Goal: Find specific page/section: Find specific page/section

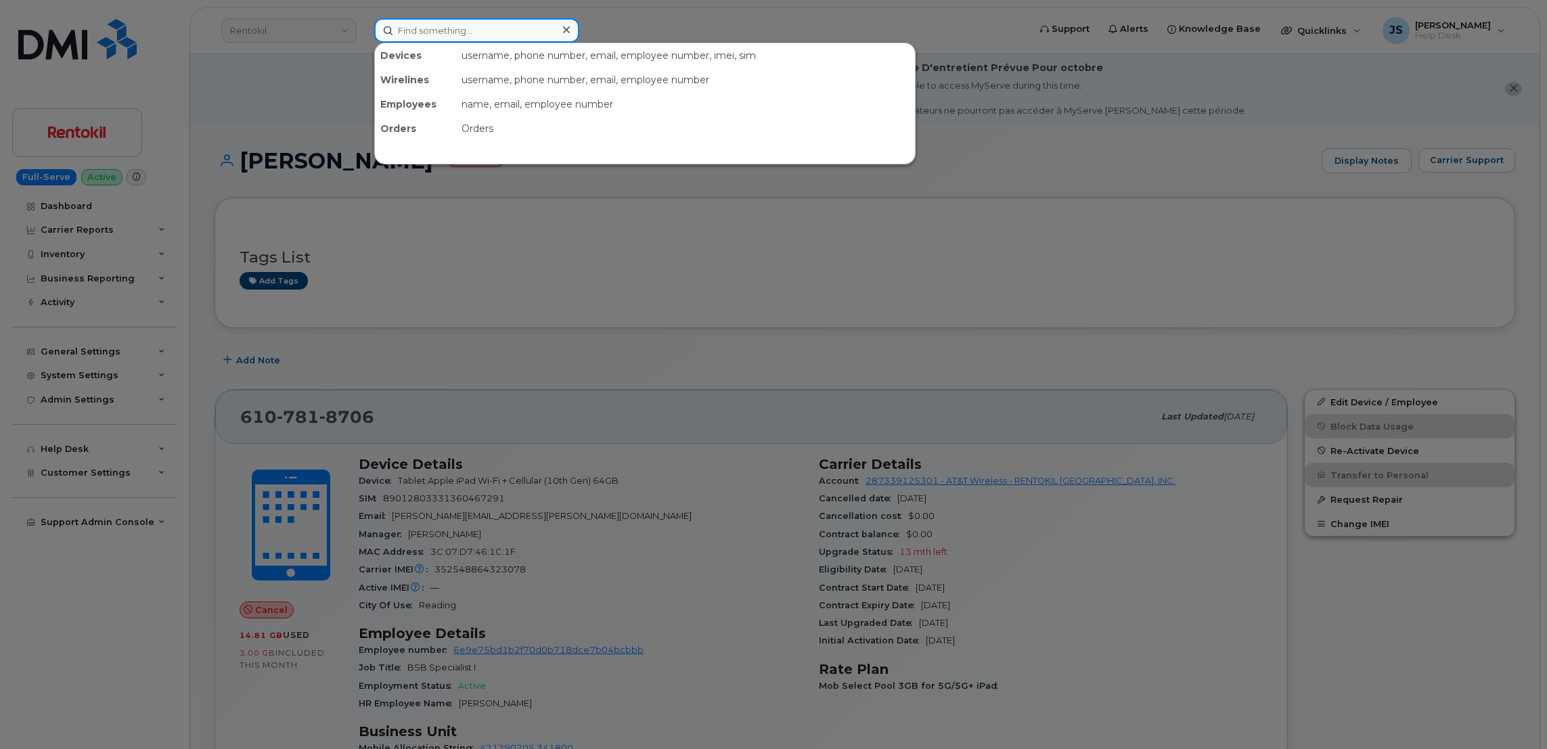
paste input "3064918082"
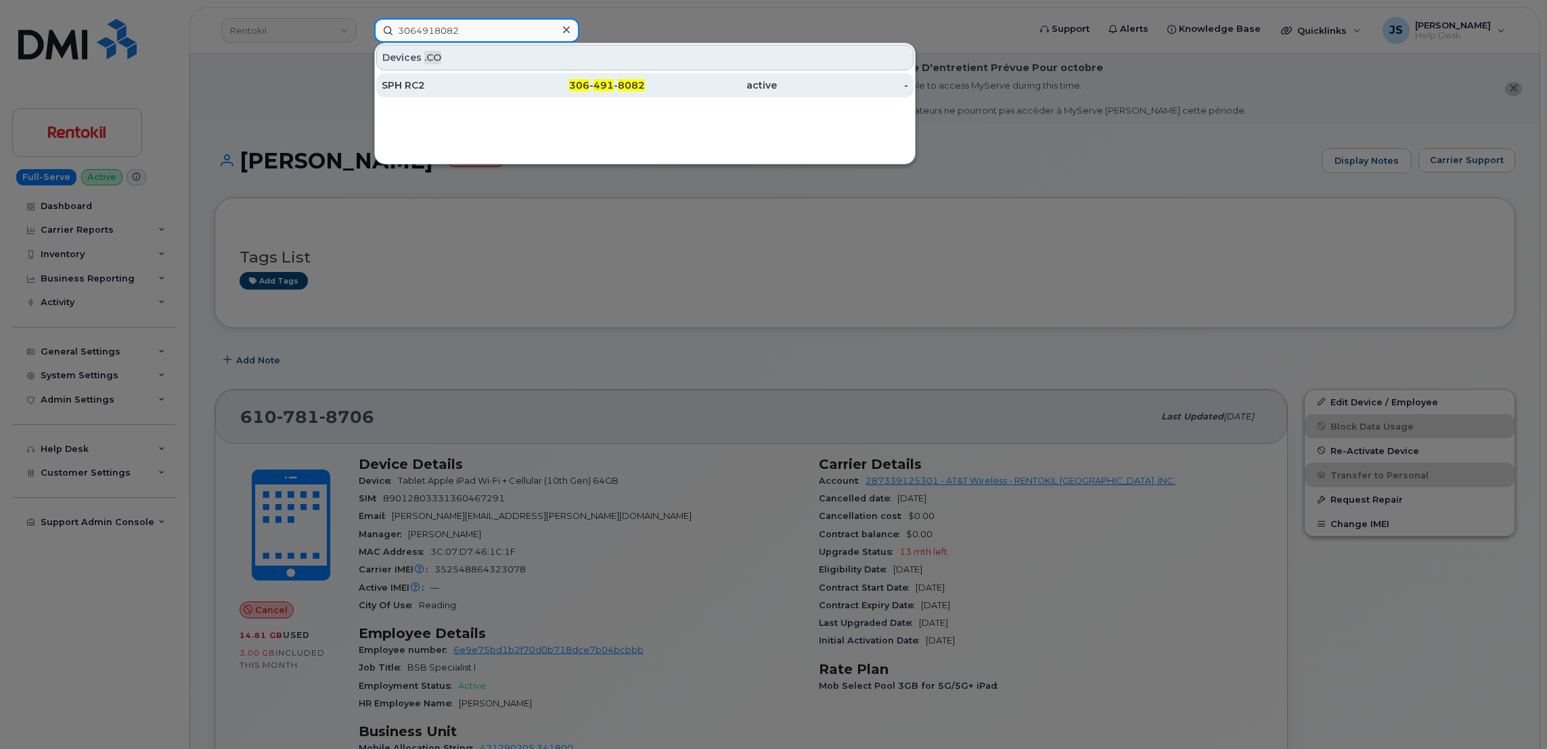
type input "3064918082"
click at [438, 84] on div "SPH RC2" at bounding box center [448, 85] width 132 height 14
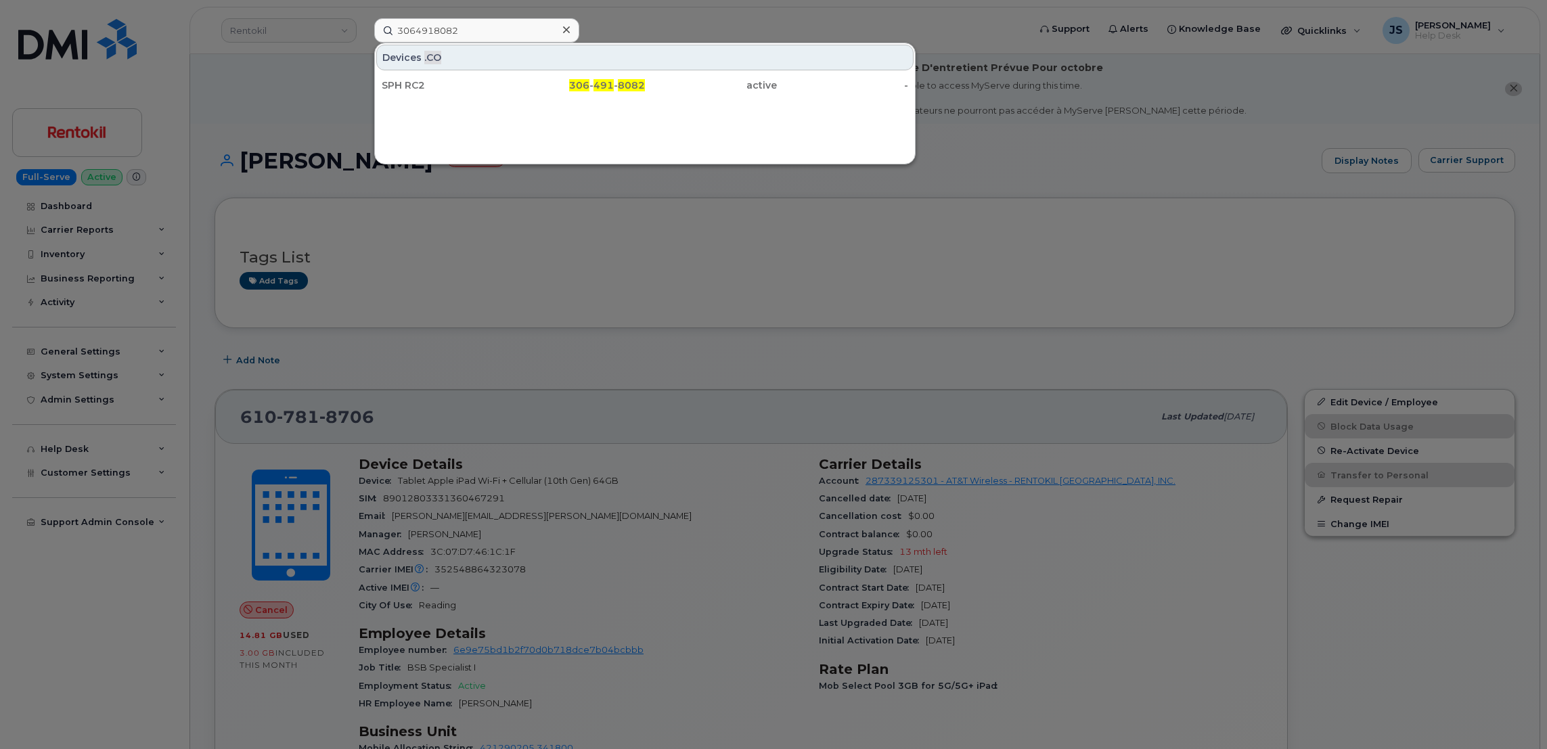
click at [299, 101] on div at bounding box center [773, 374] width 1547 height 749
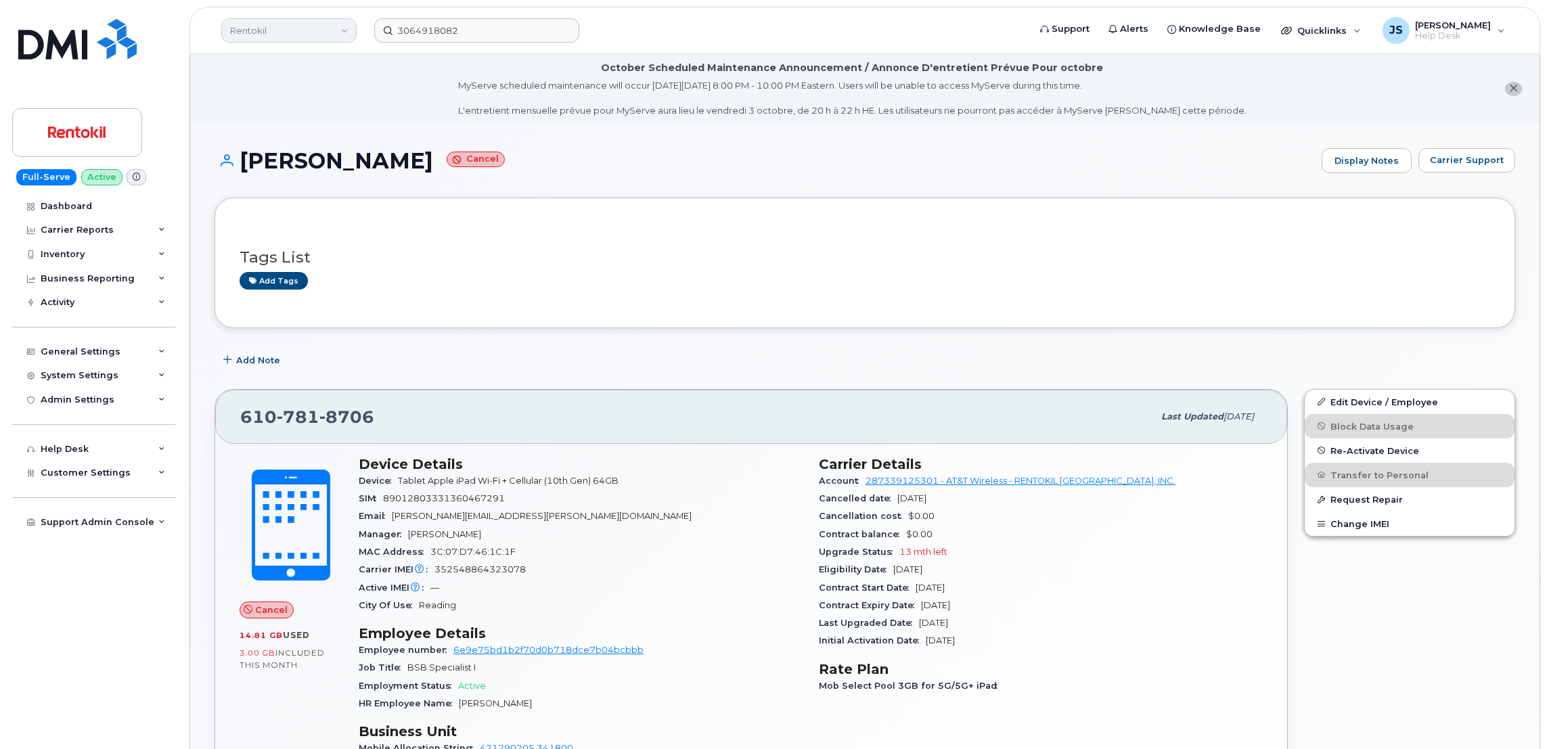
click at [306, 32] on link "Rentokil" at bounding box center [288, 30] width 135 height 24
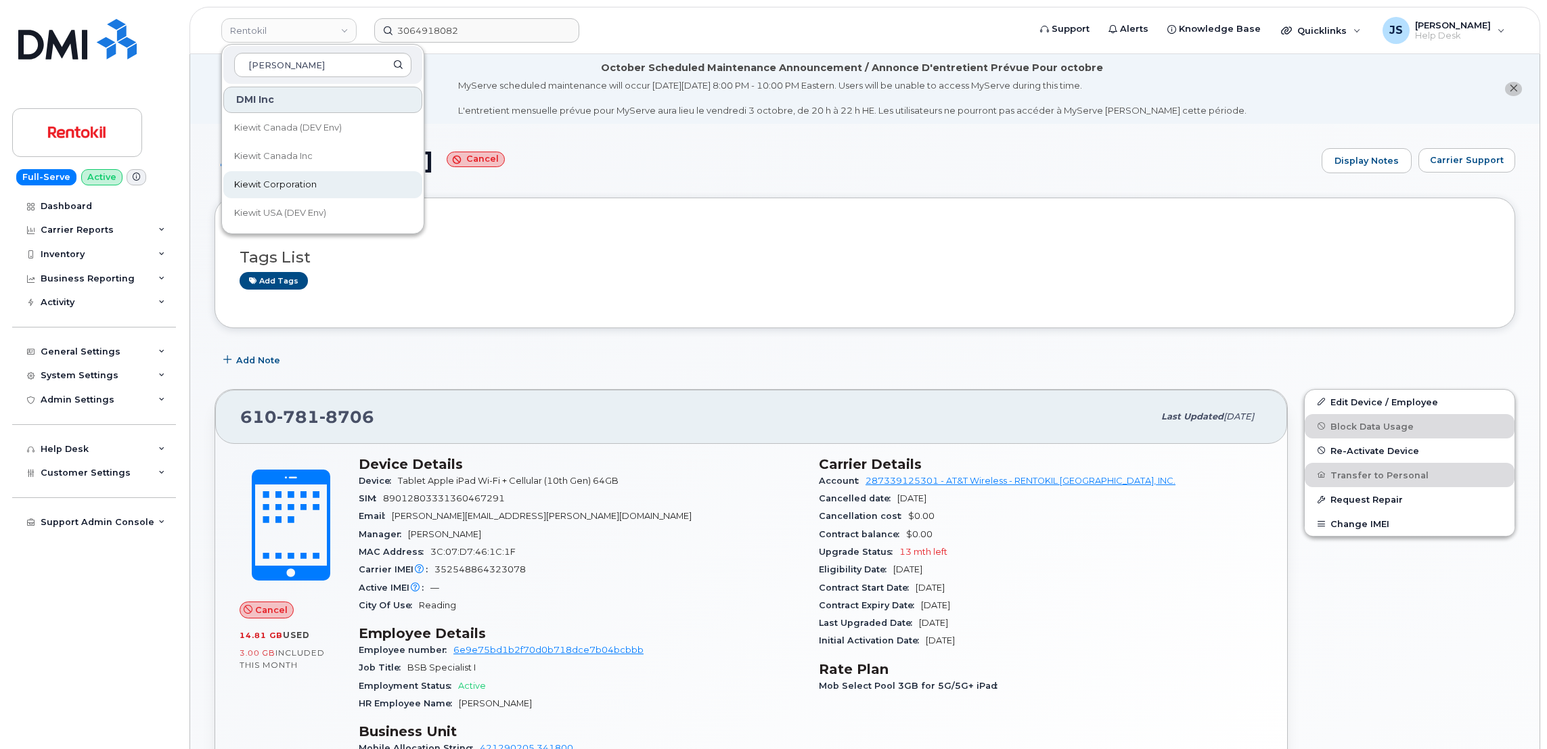
type input "Kiewit"
click at [281, 195] on link "Kiewit Corporation" at bounding box center [322, 184] width 199 height 27
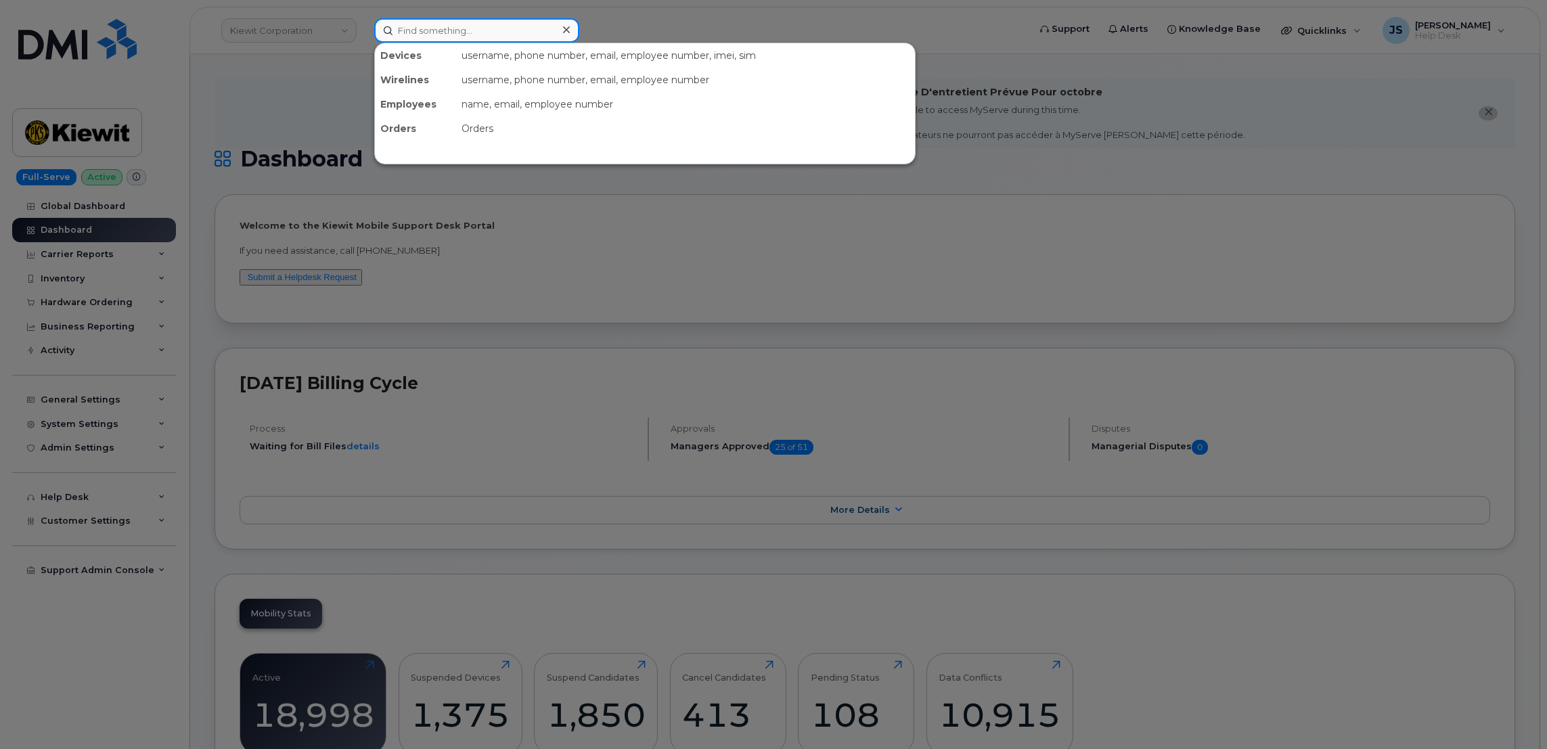
paste input "290176"
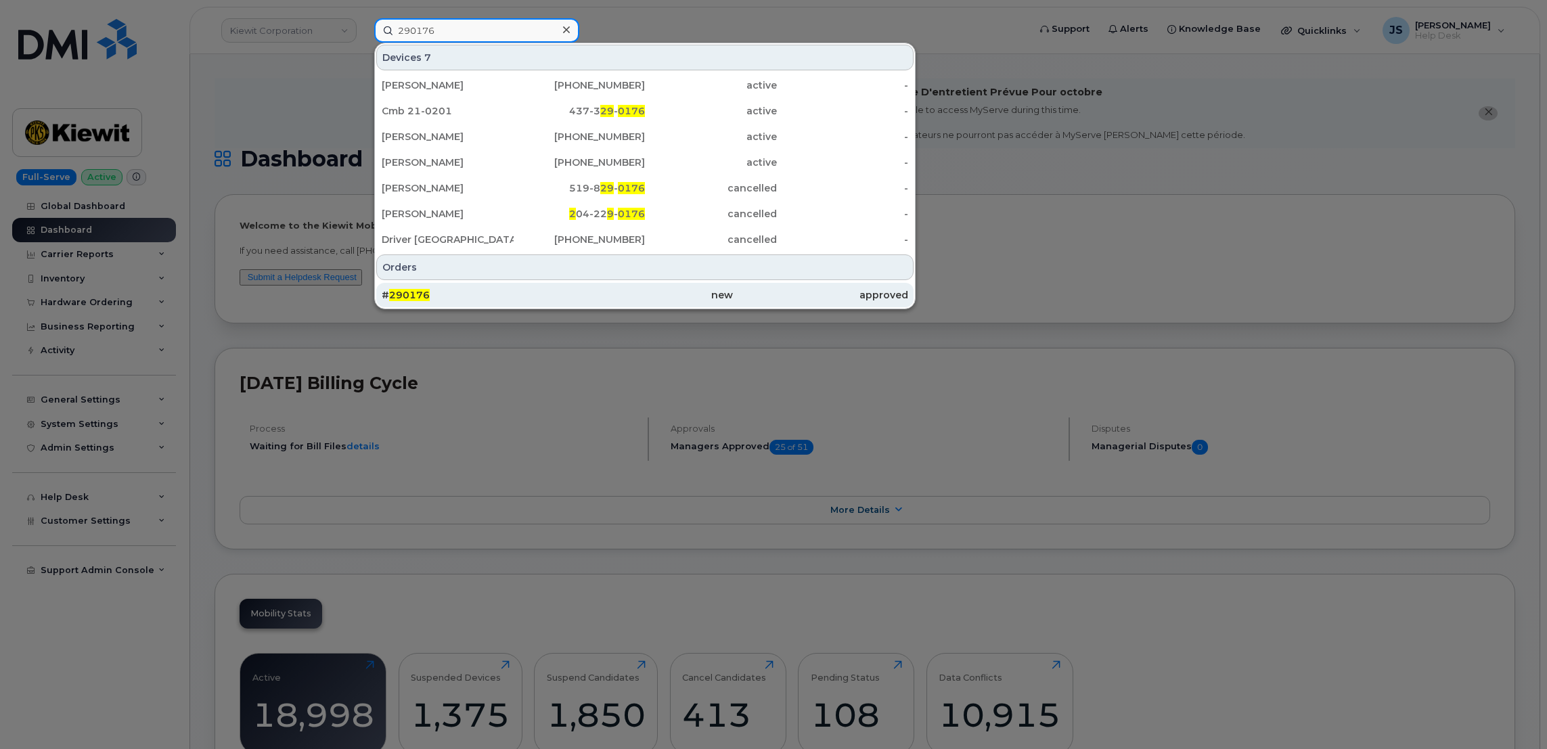
type input "290176"
click at [461, 288] on div "# 290176" at bounding box center [469, 295] width 175 height 14
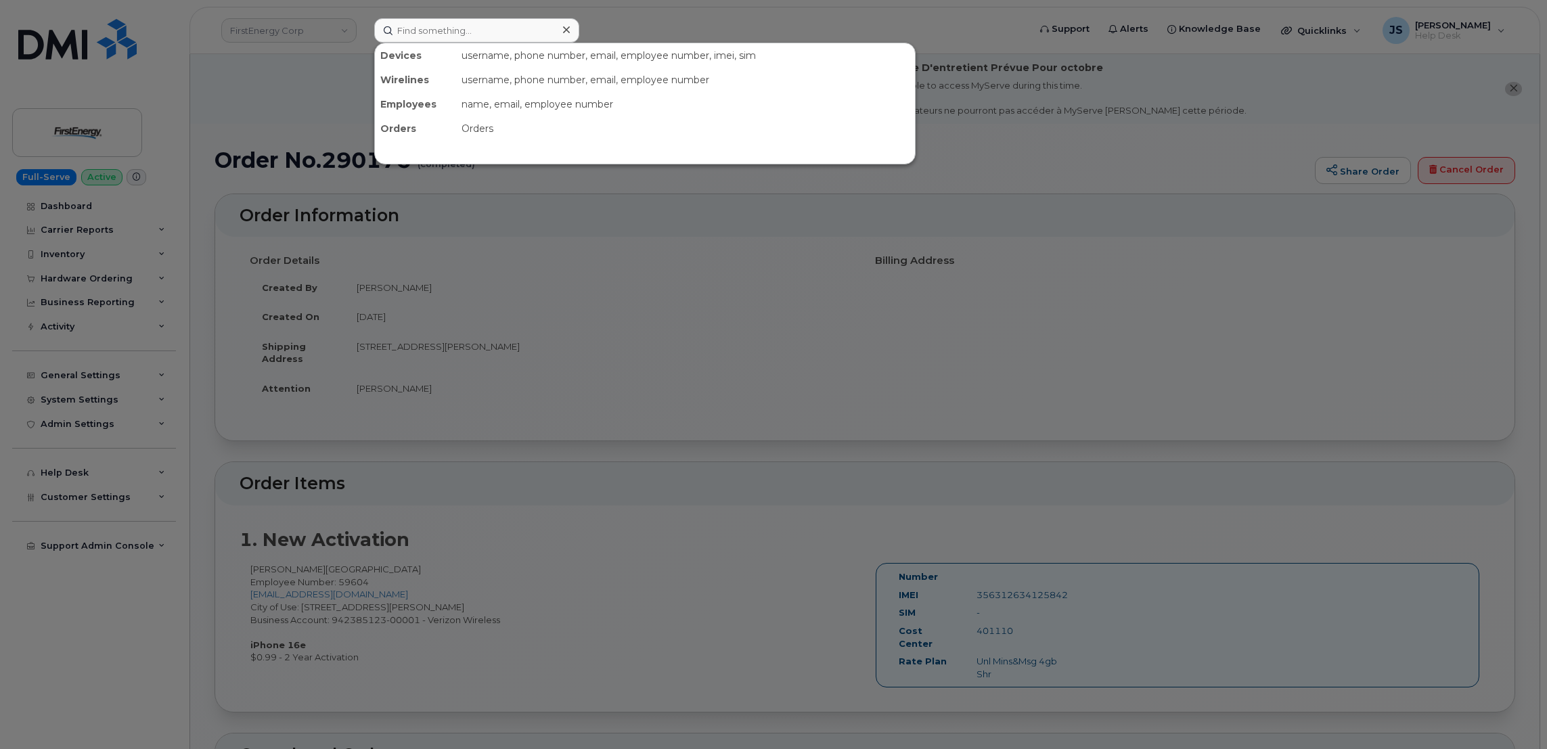
drag, startPoint x: 513, startPoint y: 32, endPoint x: 298, endPoint y: 58, distance: 216.7
click at [298, 58] on div at bounding box center [773, 374] width 1547 height 749
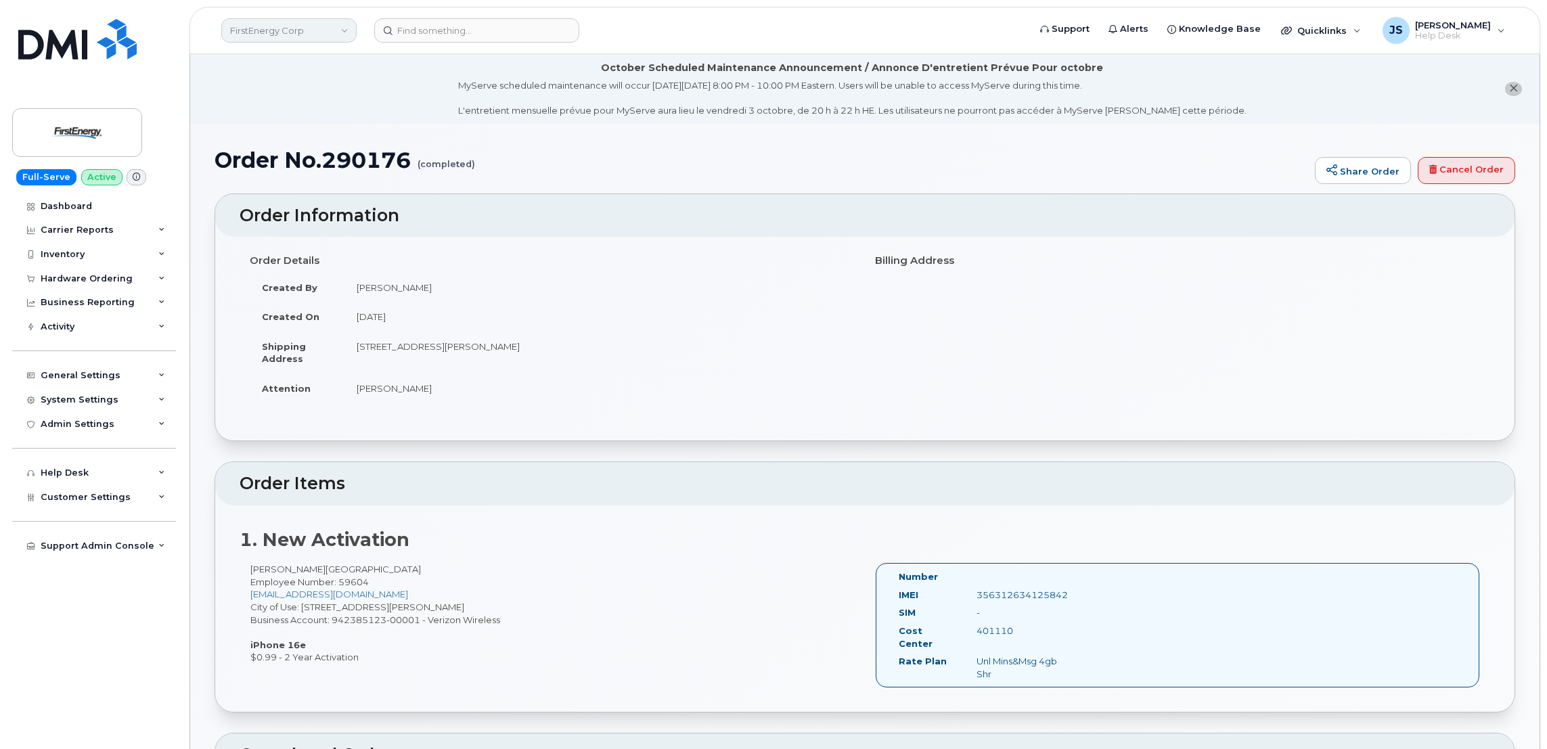
click at [277, 31] on link "FirstEnergy Corp" at bounding box center [288, 30] width 135 height 24
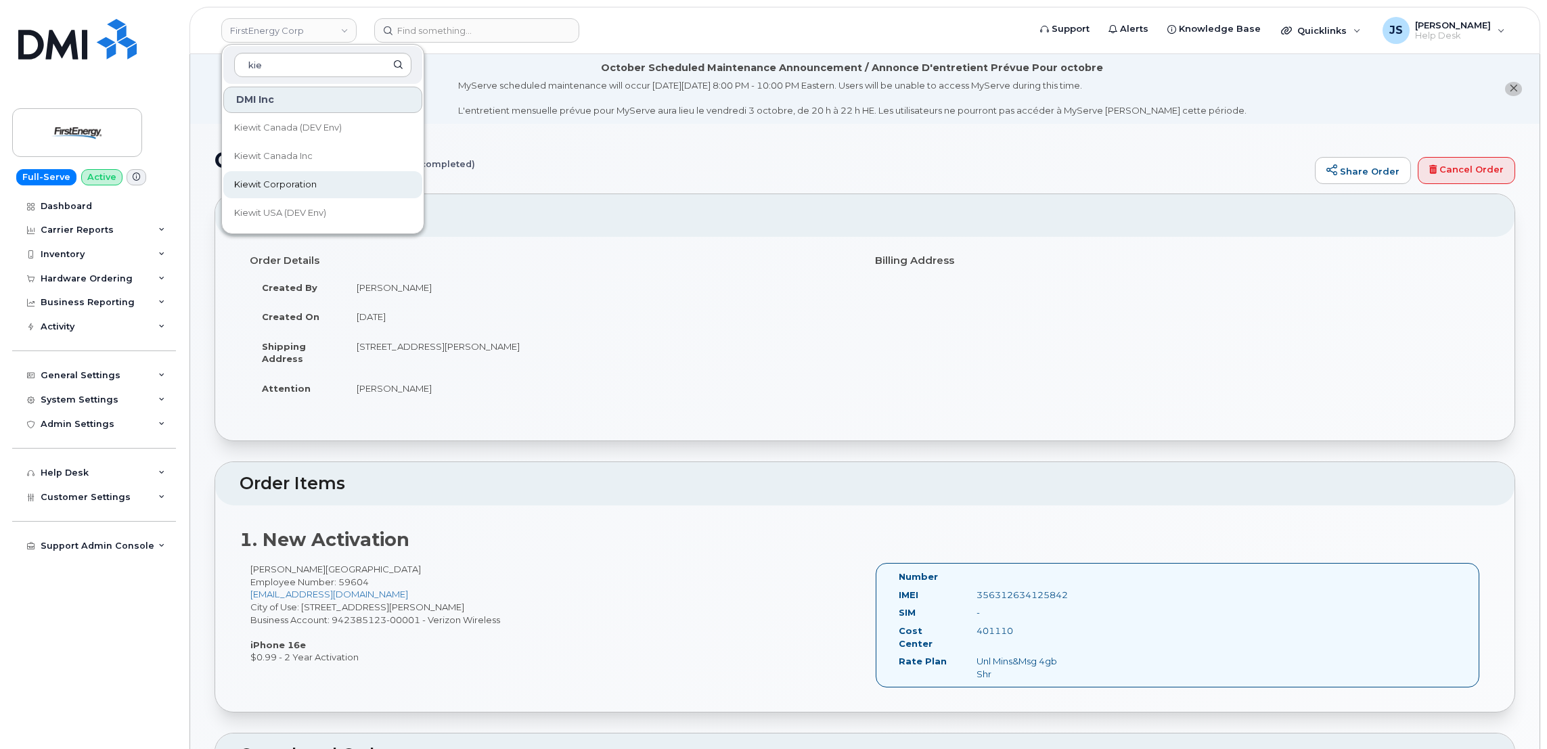
type input "kie"
click at [284, 185] on span "Kiewit Corporation" at bounding box center [275, 185] width 83 height 14
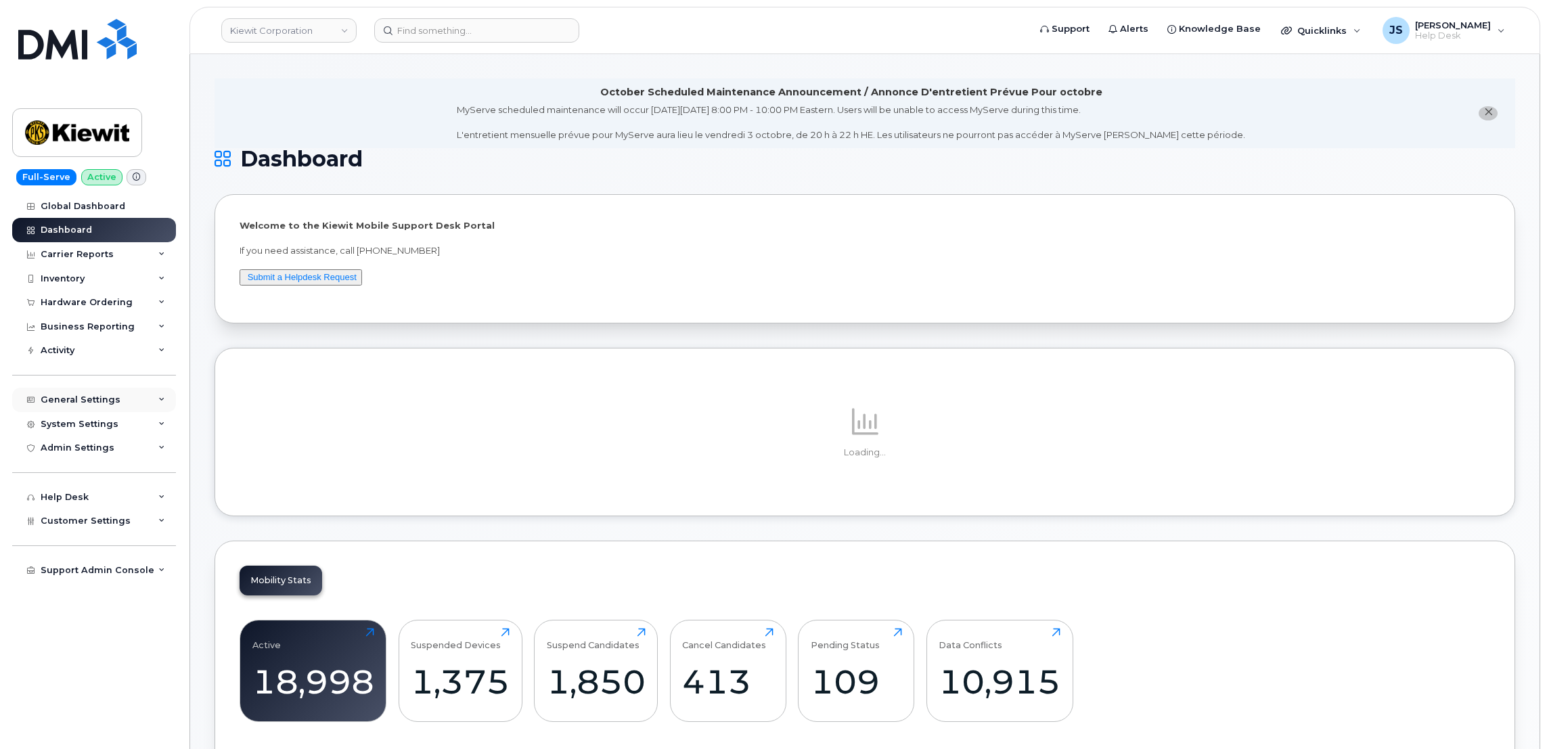
click at [152, 399] on div "General Settings" at bounding box center [94, 400] width 164 height 24
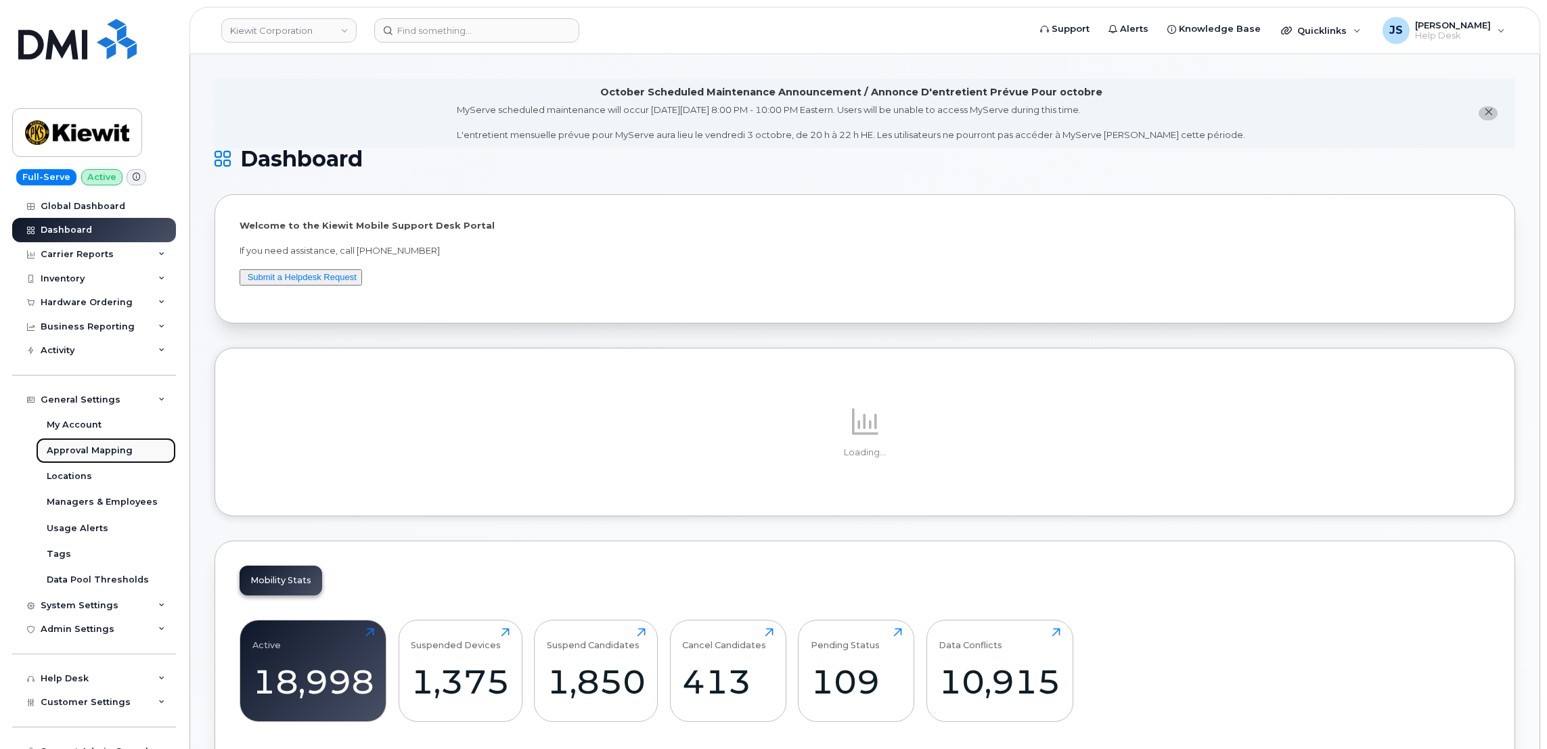
click at [91, 457] on div "Approval Mapping" at bounding box center [90, 451] width 86 height 12
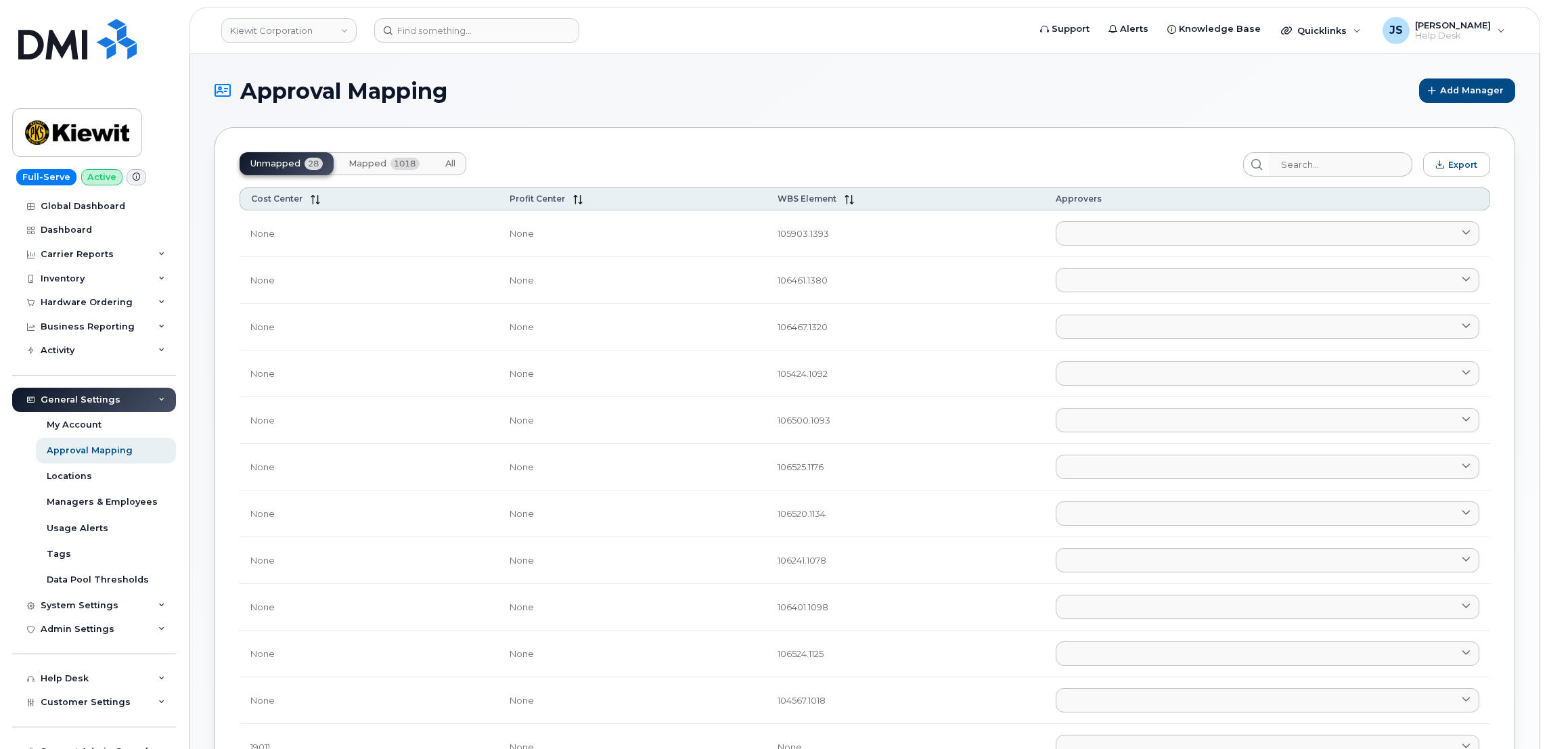
click at [380, 169] on button "Mapped 1018" at bounding box center [384, 163] width 93 height 23
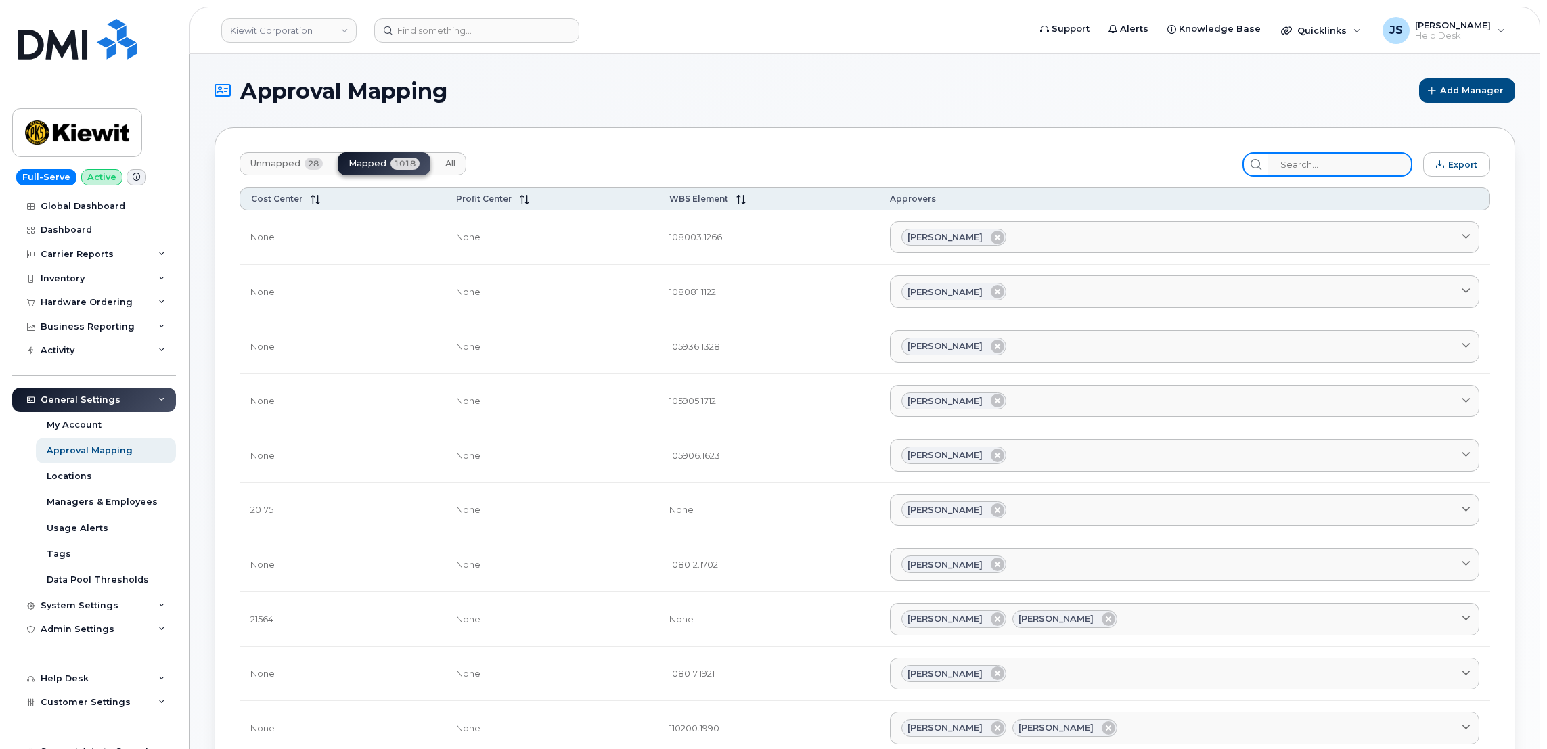
paste input "106373.1081"
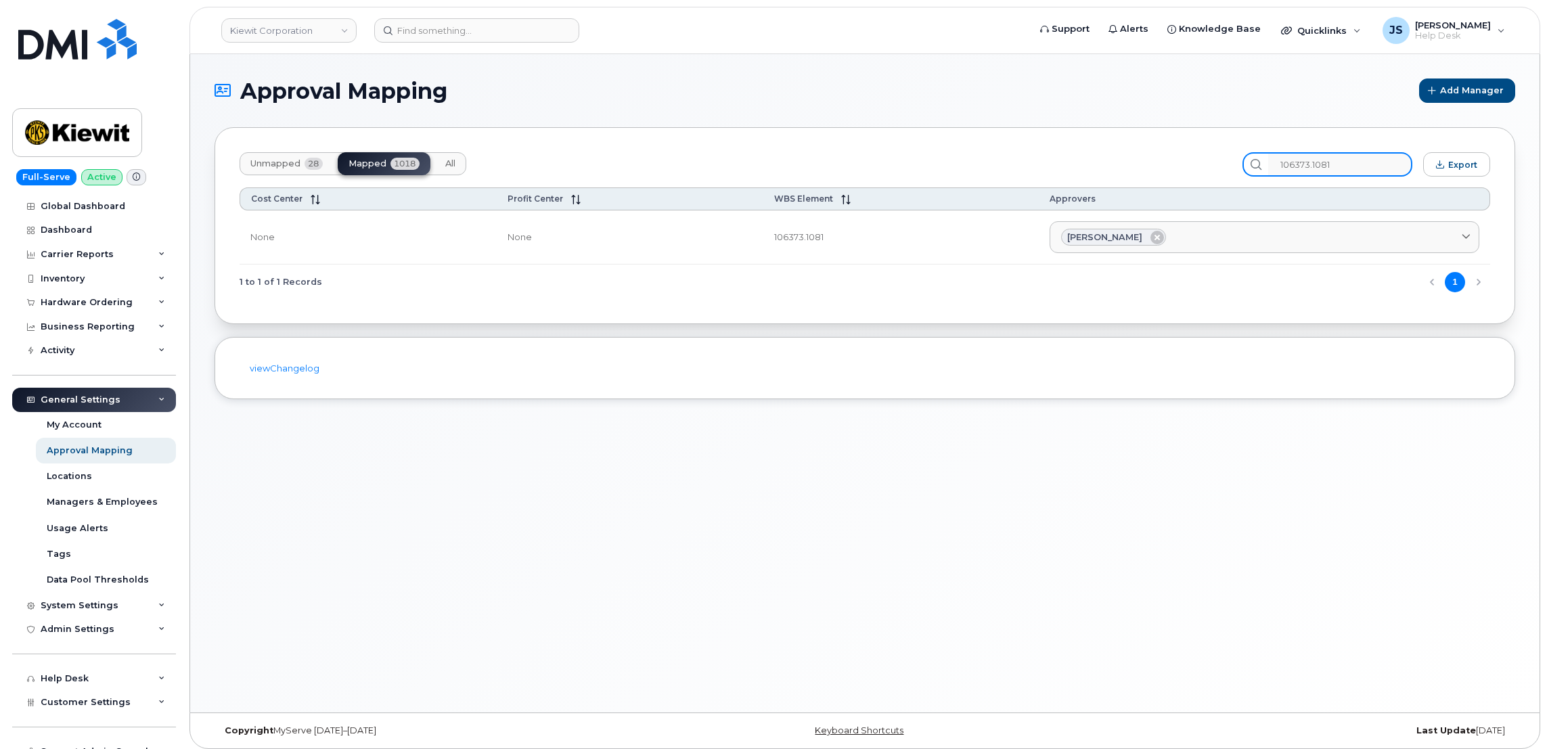
type input "106373.1081"
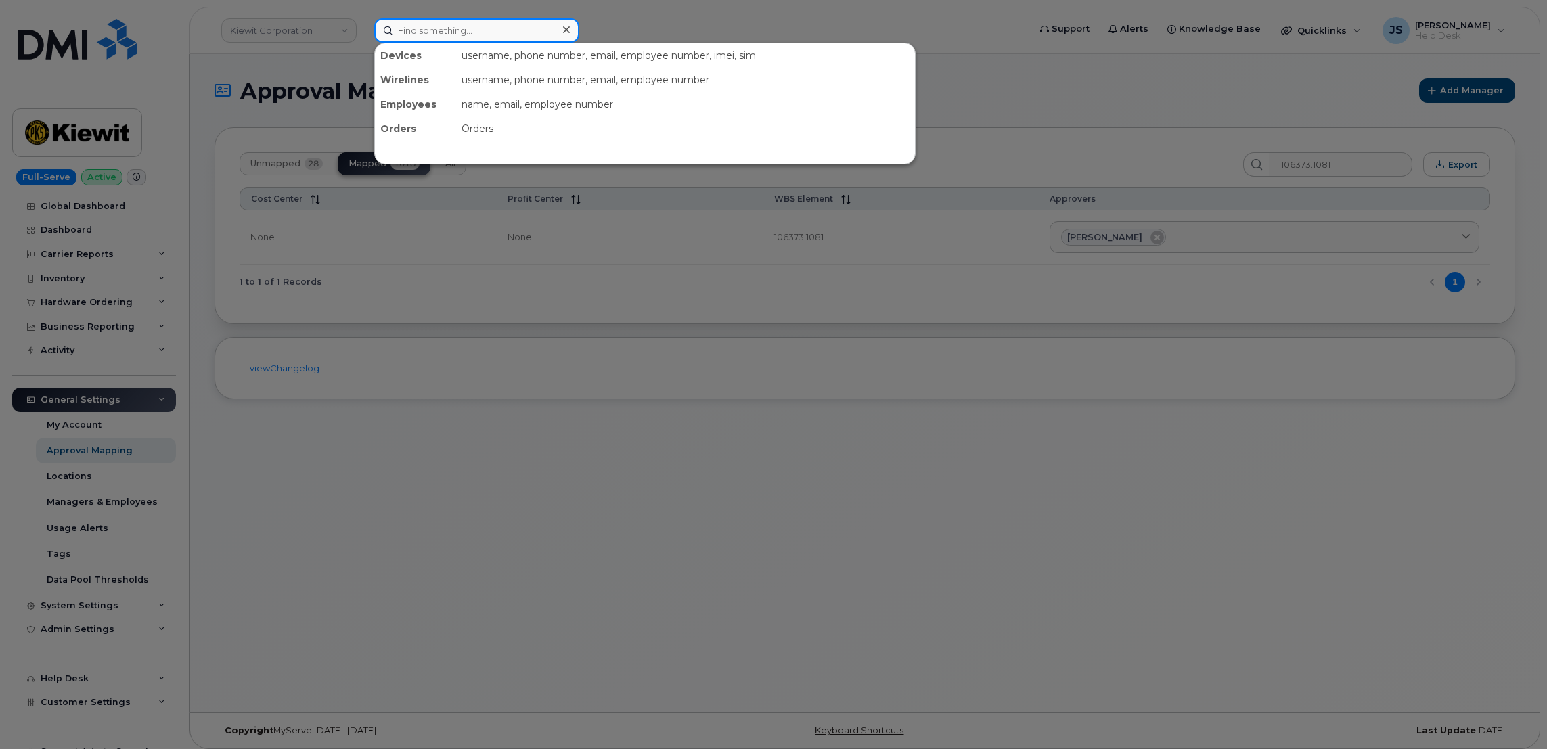
paste input "(402) 618-3407"
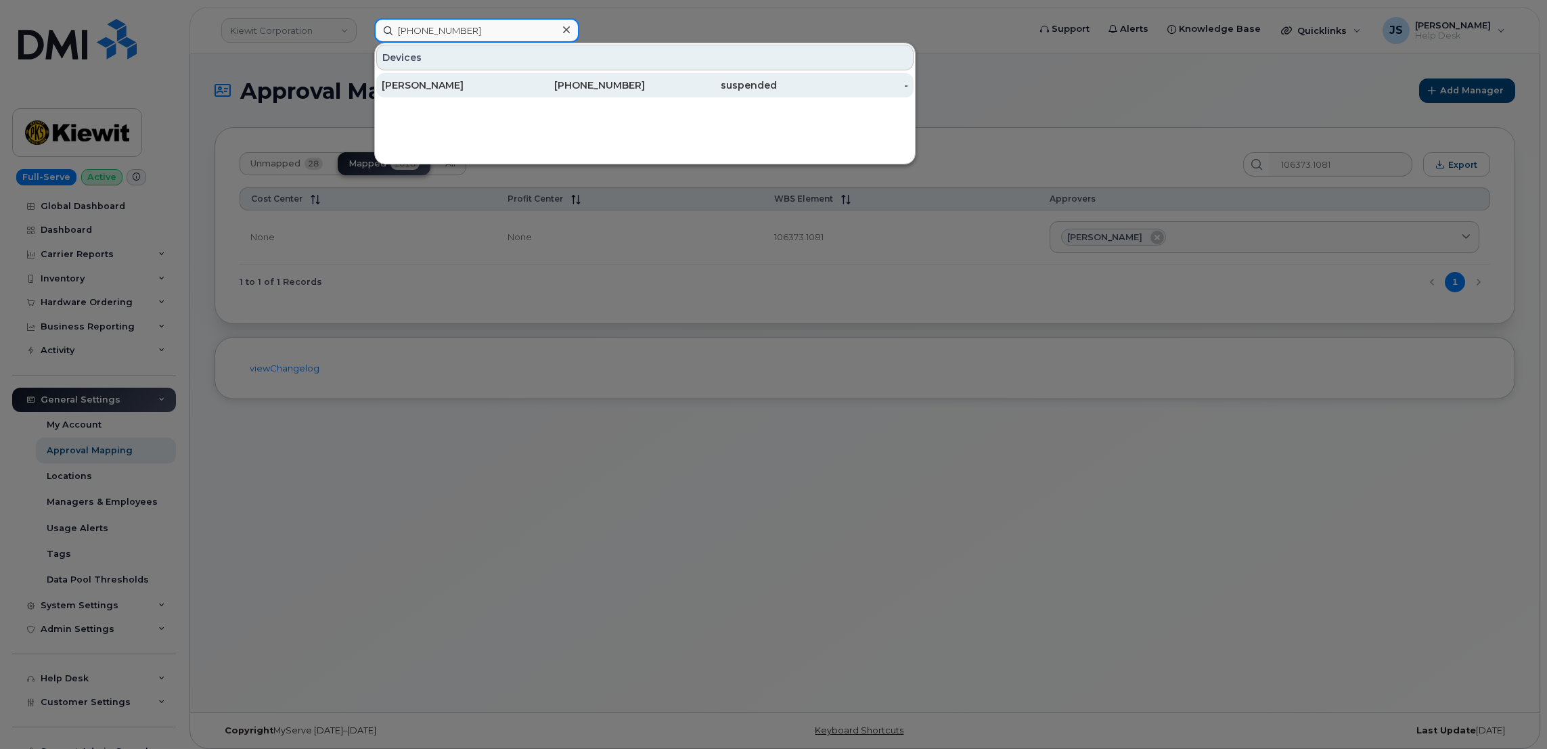
type input "(402) 618-3407"
click at [460, 85] on div "[PERSON_NAME]" at bounding box center [448, 85] width 132 height 14
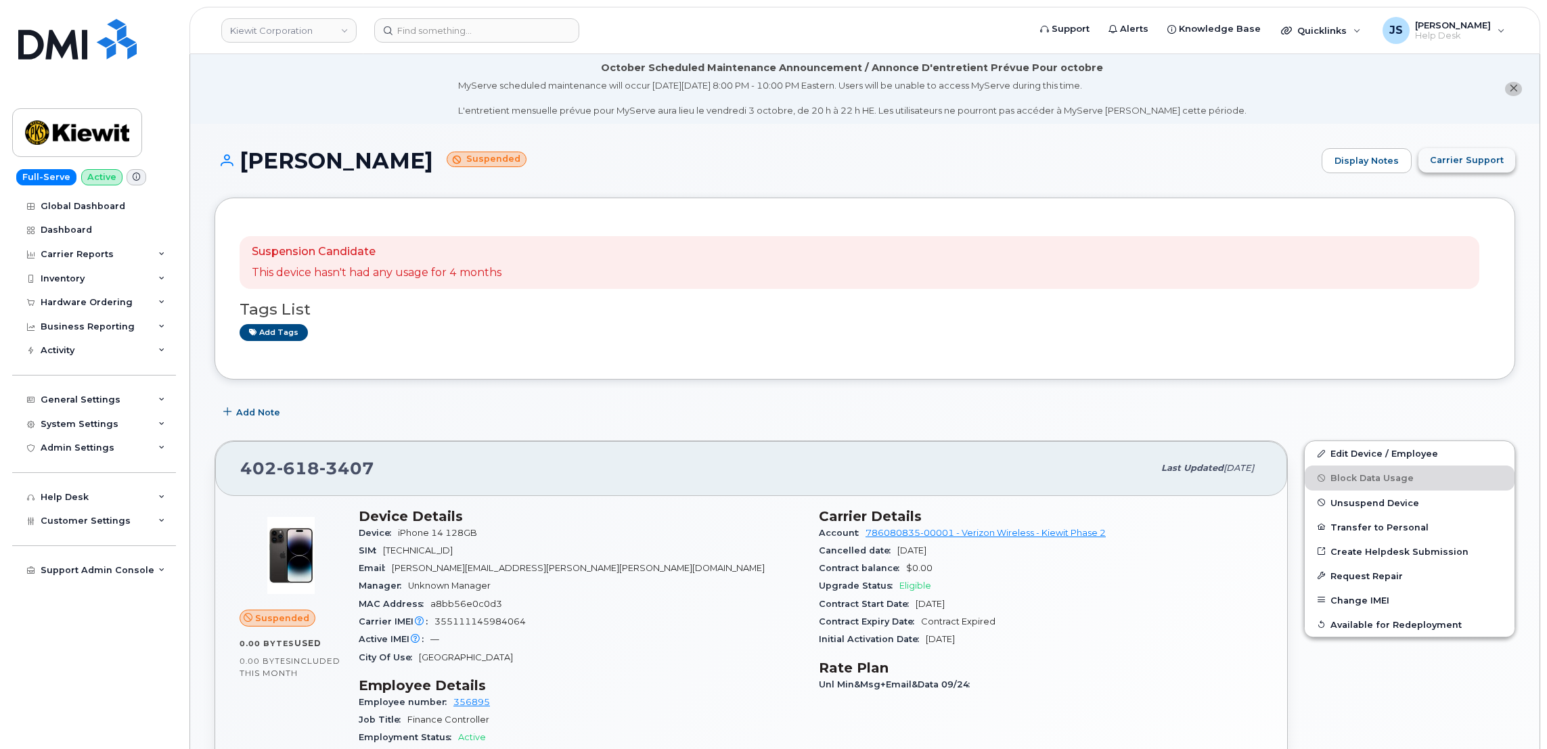
click at [1487, 159] on span "Carrier Support" at bounding box center [1467, 160] width 74 height 13
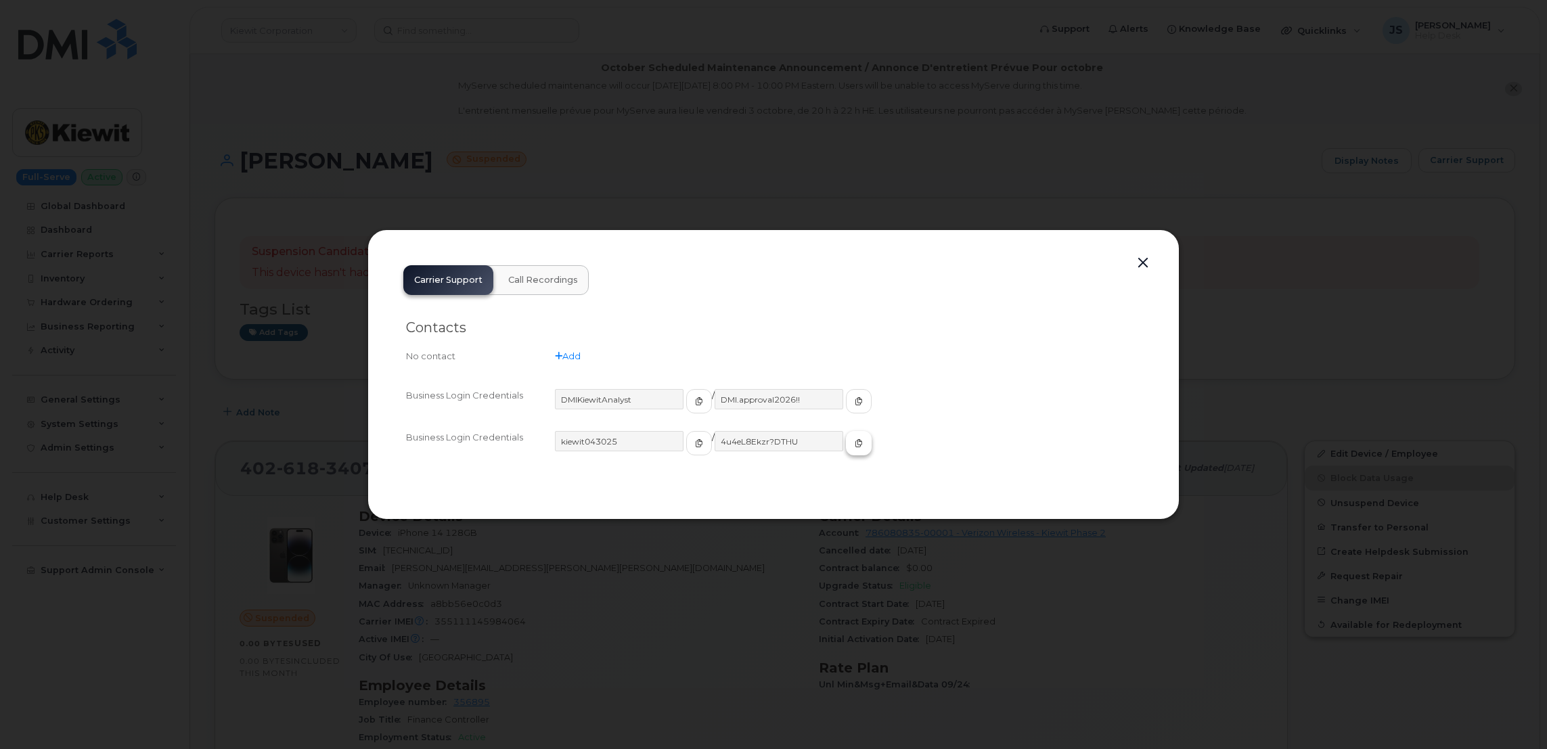
click at [855, 442] on icon "button" at bounding box center [859, 443] width 8 height 8
click at [508, 184] on div at bounding box center [773, 374] width 1547 height 749
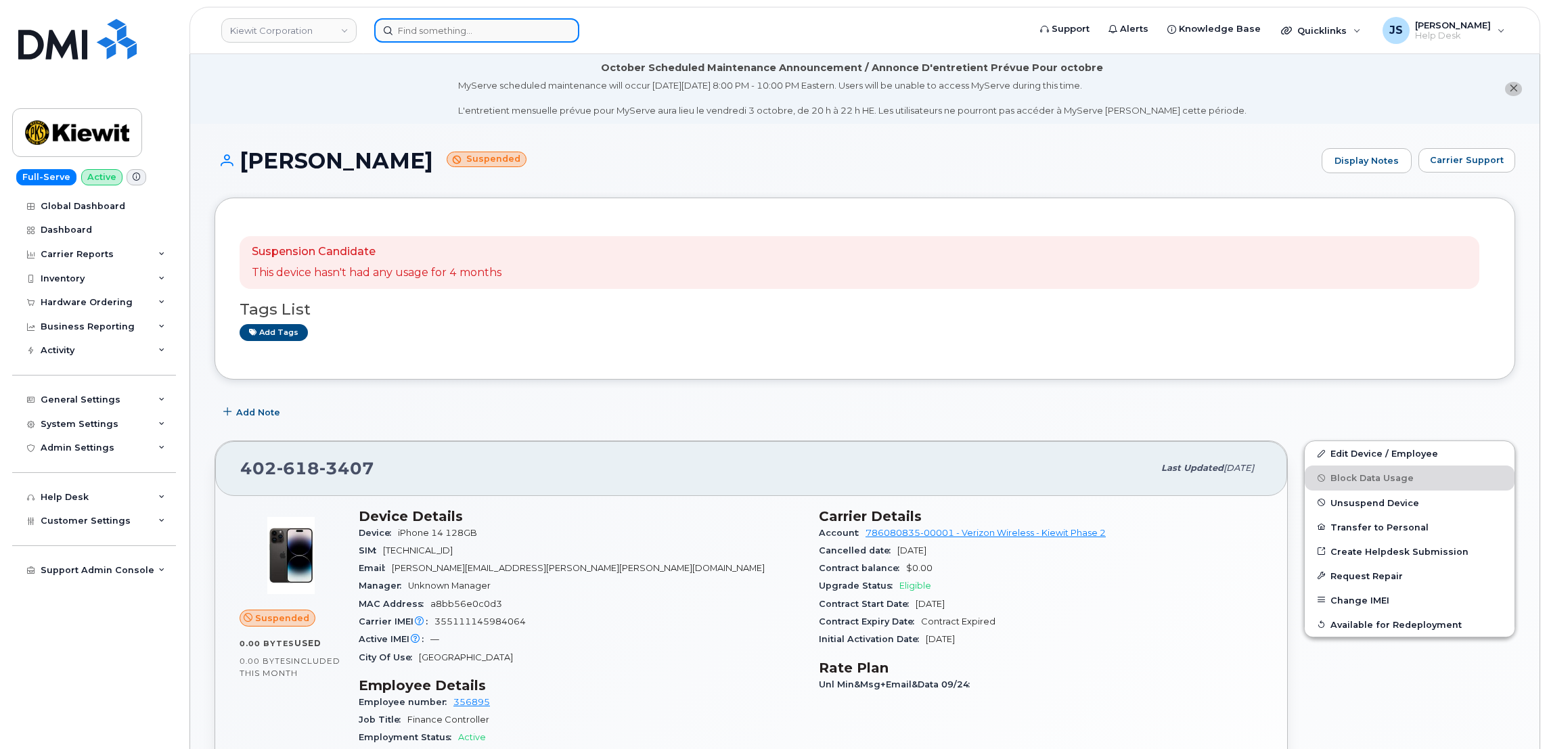
click at [528, 25] on input at bounding box center [476, 30] width 205 height 24
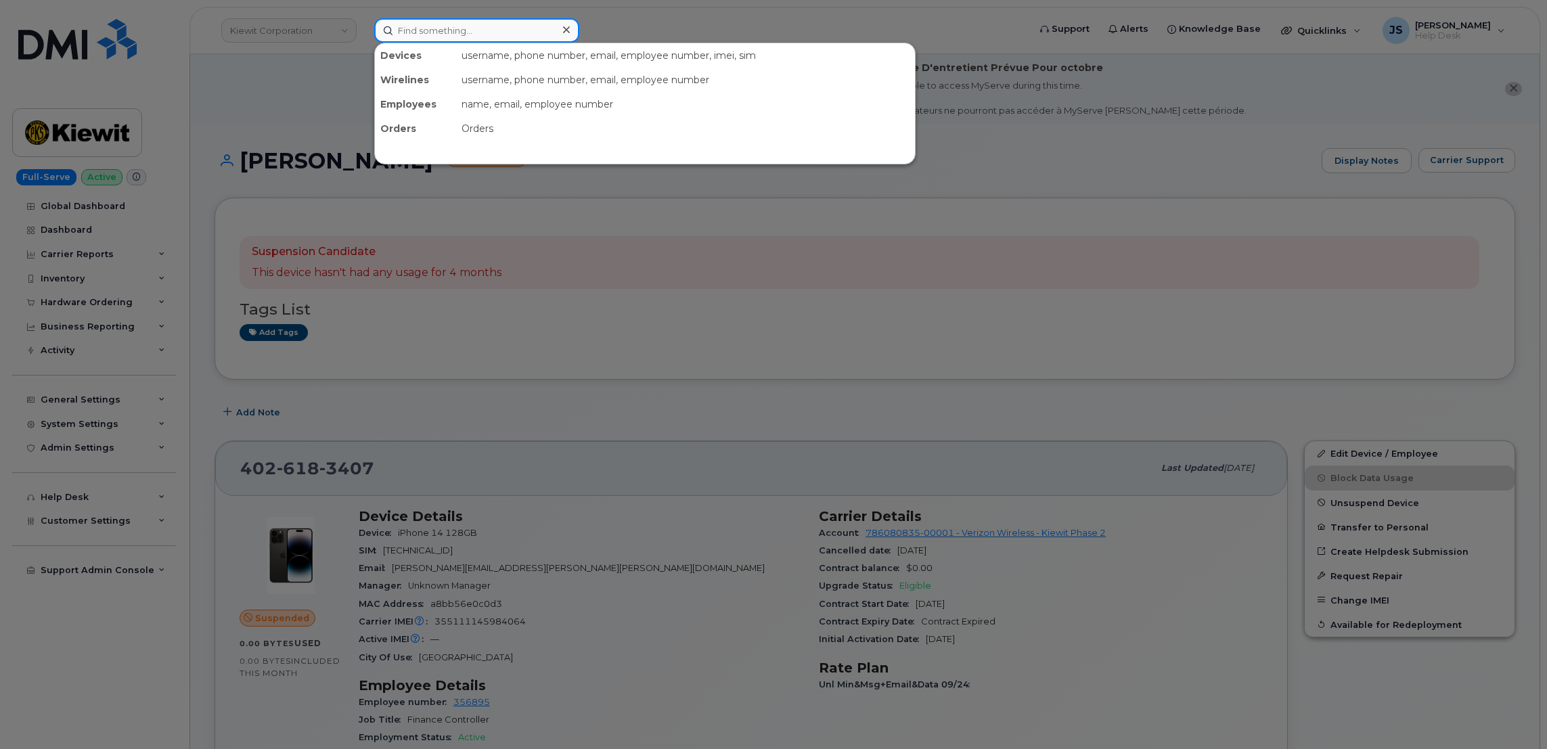
paste input "(945) 300-8392"
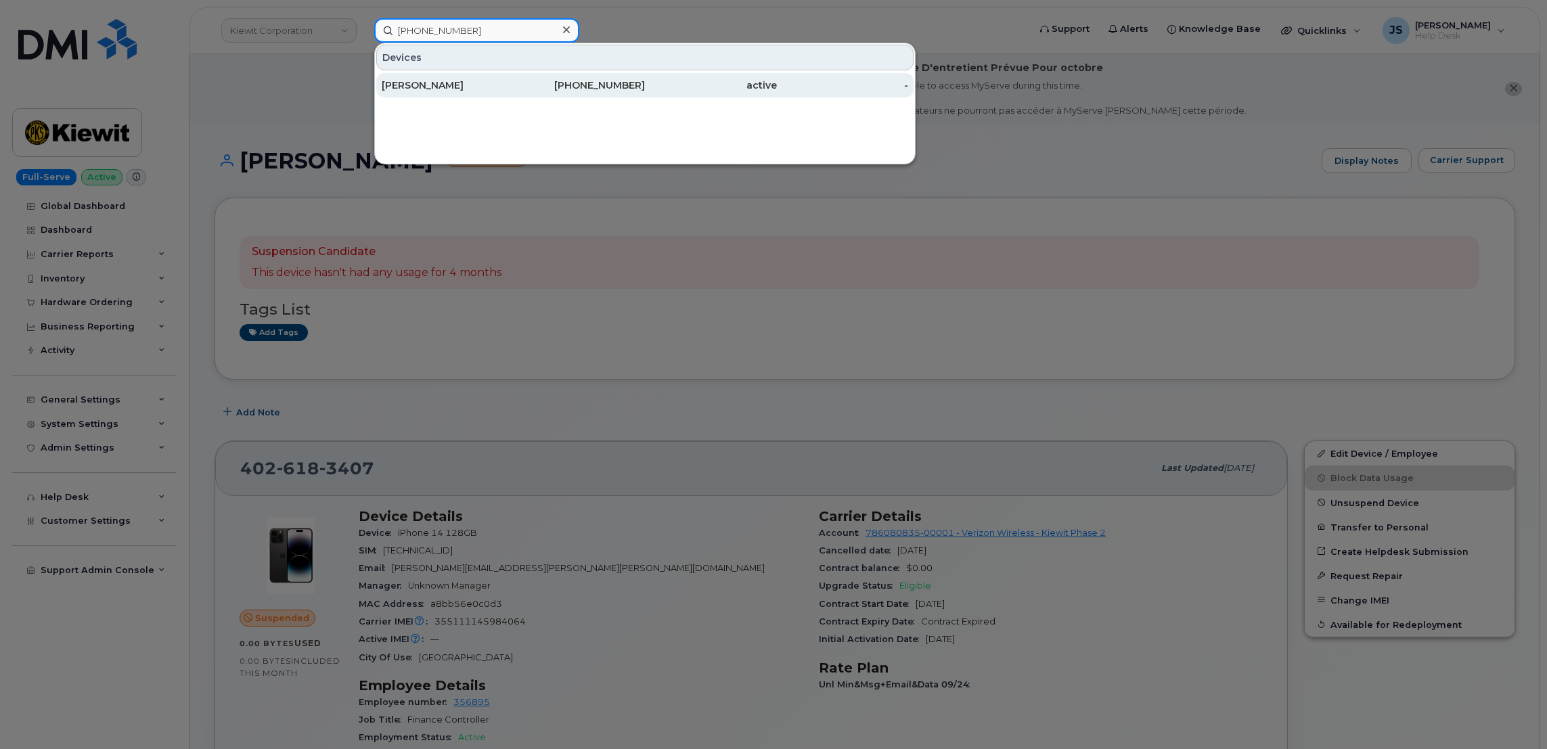
type input "(945) 300-8392"
click at [440, 84] on div "[PERSON_NAME]" at bounding box center [448, 85] width 132 height 14
